Goal: Task Accomplishment & Management: Manage account settings

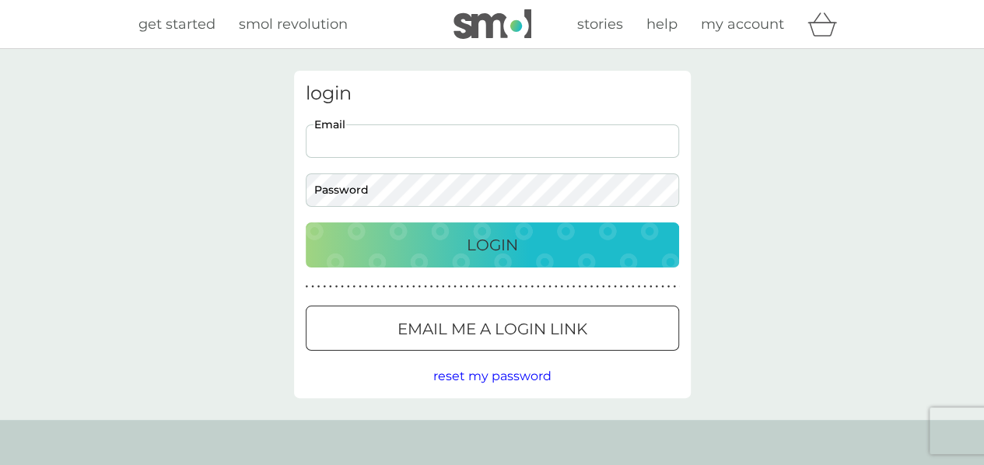
click at [367, 142] on input "Email" at bounding box center [493, 141] width 374 height 33
type input "[EMAIL_ADDRESS][DOMAIN_NAME]"
click at [306, 223] on button "Login" at bounding box center [493, 245] width 374 height 45
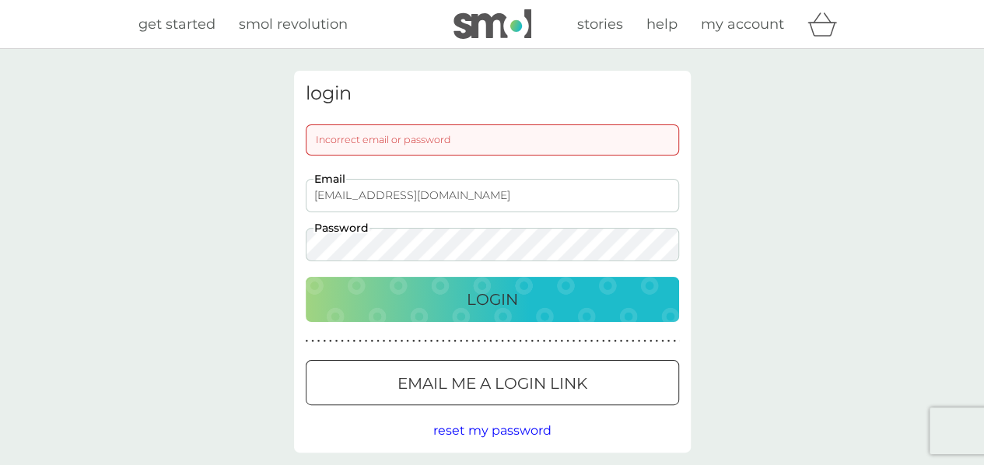
click at [306, 277] on button "Login" at bounding box center [493, 299] width 374 height 45
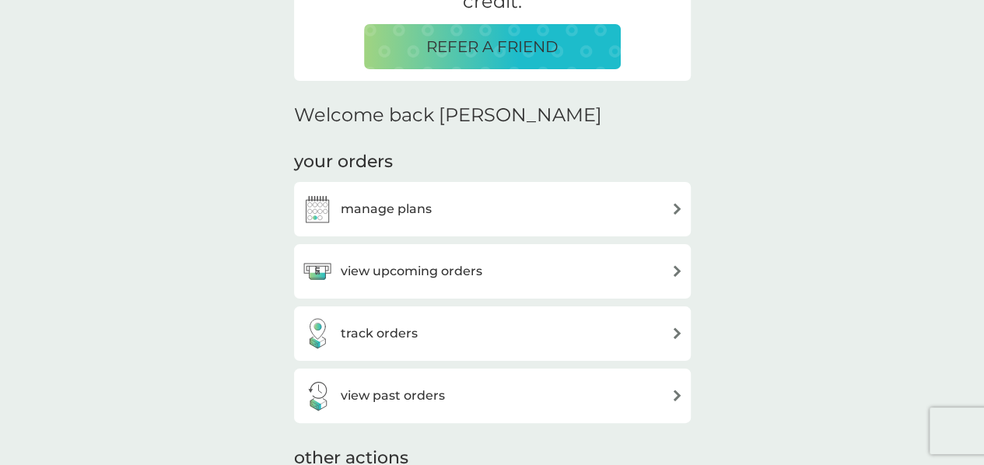
scroll to position [402, 0]
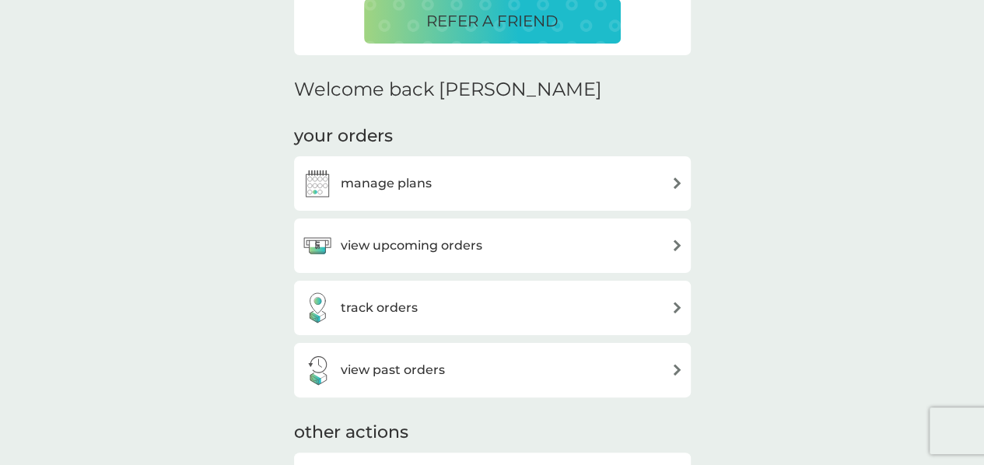
click at [499, 192] on div "manage plans" at bounding box center [492, 183] width 381 height 31
